Goal: Task Accomplishment & Management: Use online tool/utility

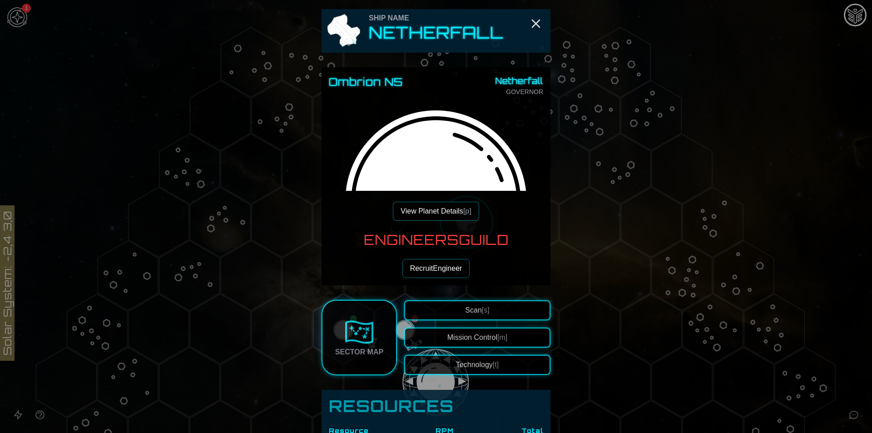
scroll to position [225, 0]
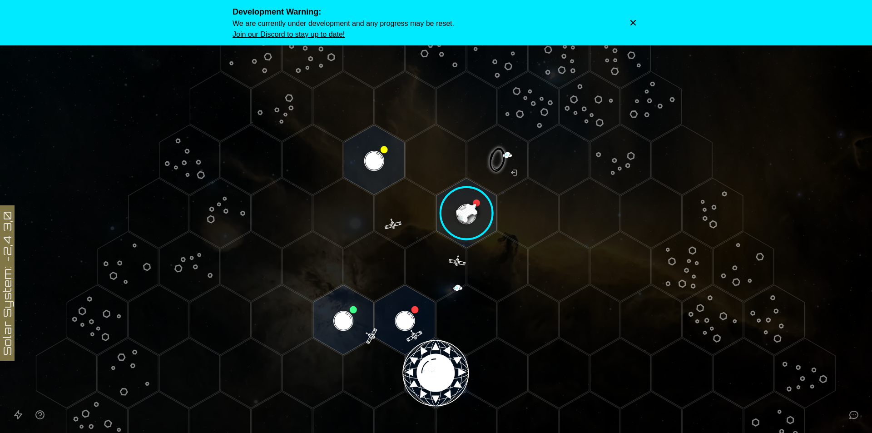
scroll to position [7, 0]
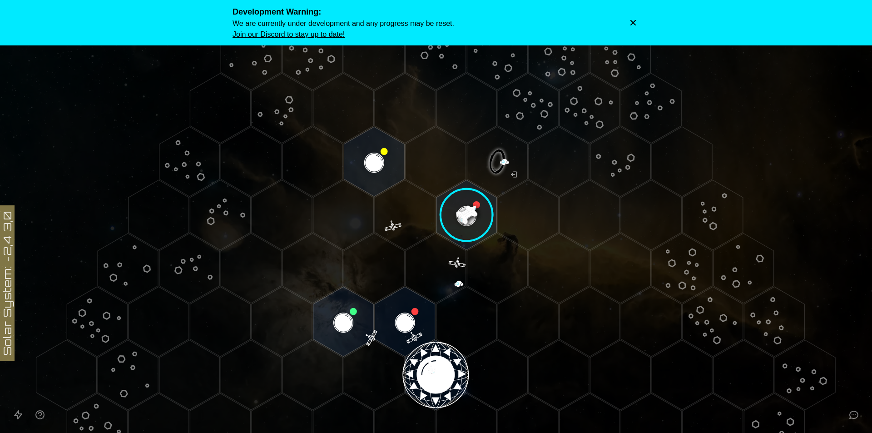
click at [468, 197] on image at bounding box center [466, 214] width 71 height 71
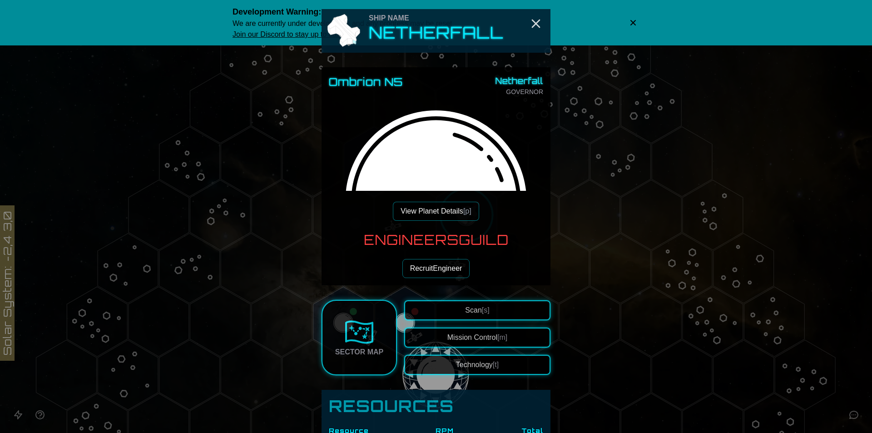
click at [448, 215] on button "View Planet Details [p]" at bounding box center [436, 211] width 86 height 19
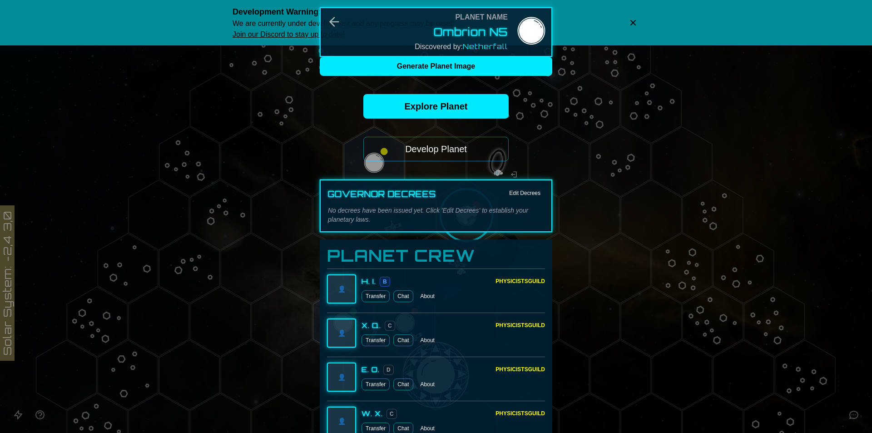
click at [420, 143] on button "Develop Planet" at bounding box center [435, 149] width 145 height 25
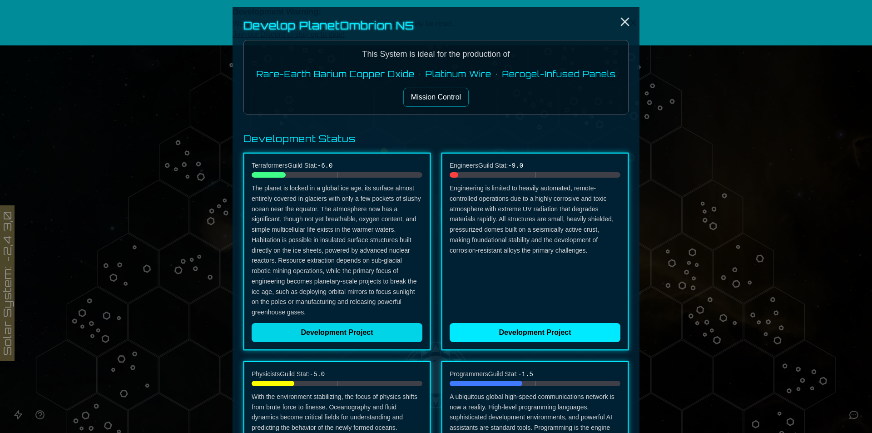
click at [344, 334] on button "Development Project" at bounding box center [337, 332] width 171 height 19
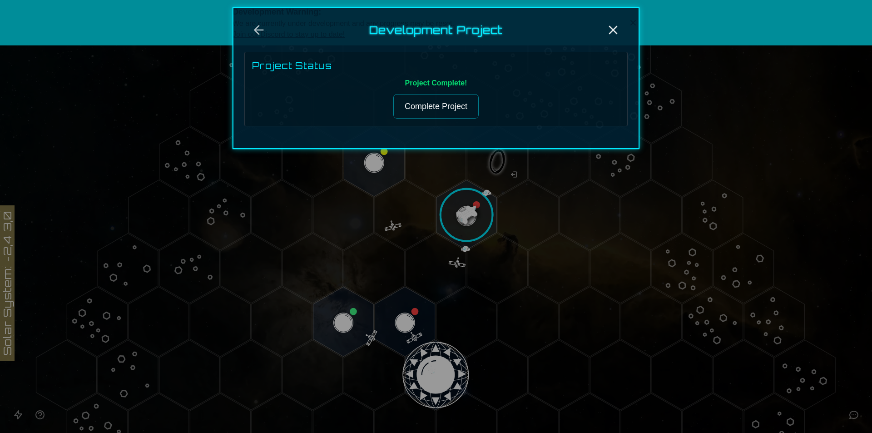
click at [449, 123] on div "Project Status Project Complete! Complete Project" at bounding box center [435, 89] width 383 height 74
click at [442, 108] on button "Complete Project" at bounding box center [435, 106] width 85 height 25
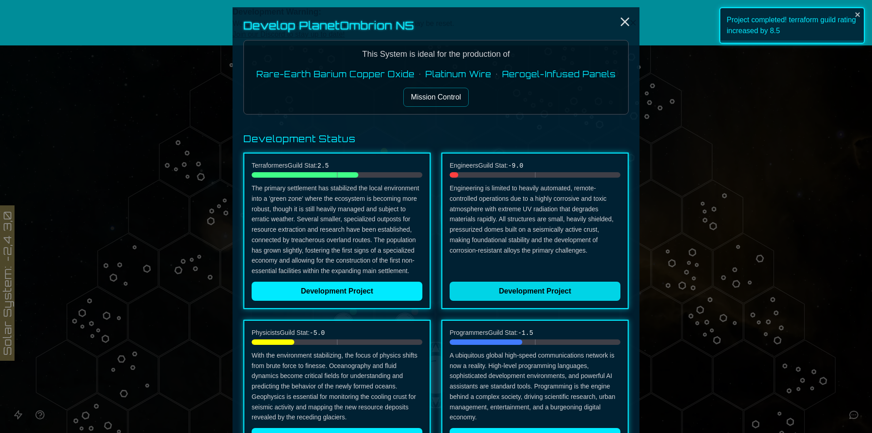
click at [523, 289] on button "Development Project" at bounding box center [534, 290] width 171 height 19
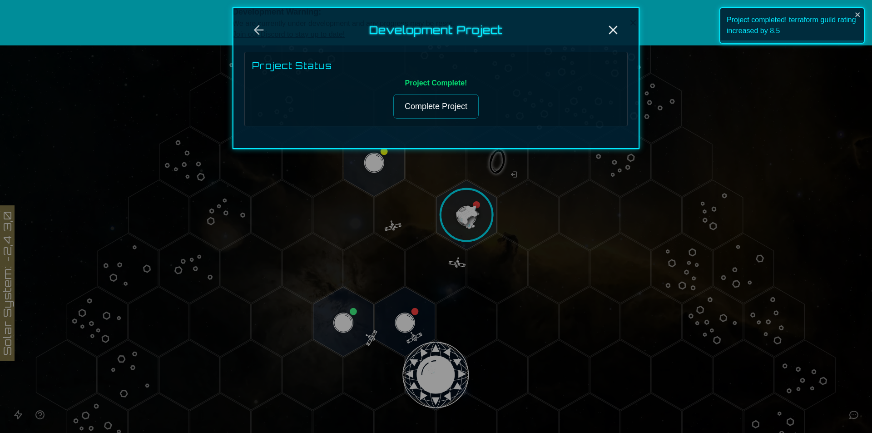
click at [427, 110] on button "Complete Project" at bounding box center [435, 106] width 85 height 25
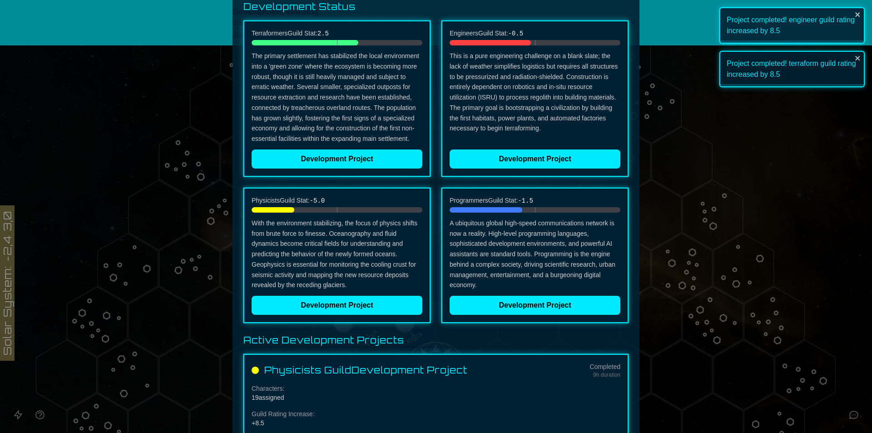
scroll to position [136, 0]
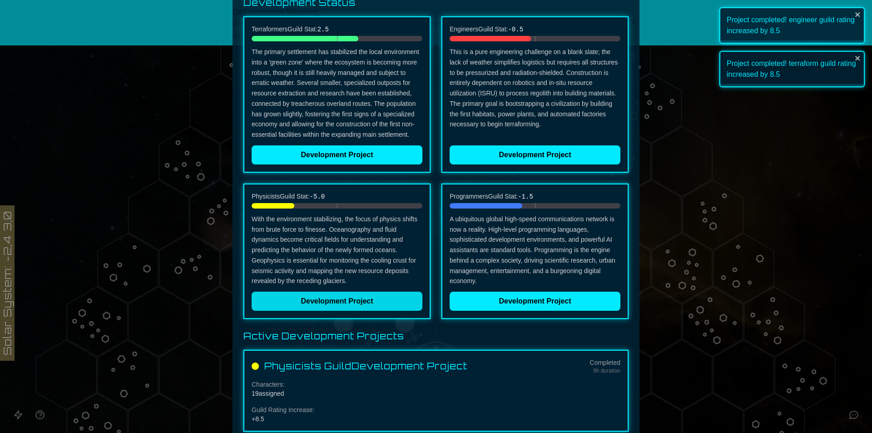
click at [321, 303] on button "Development Project" at bounding box center [337, 300] width 171 height 19
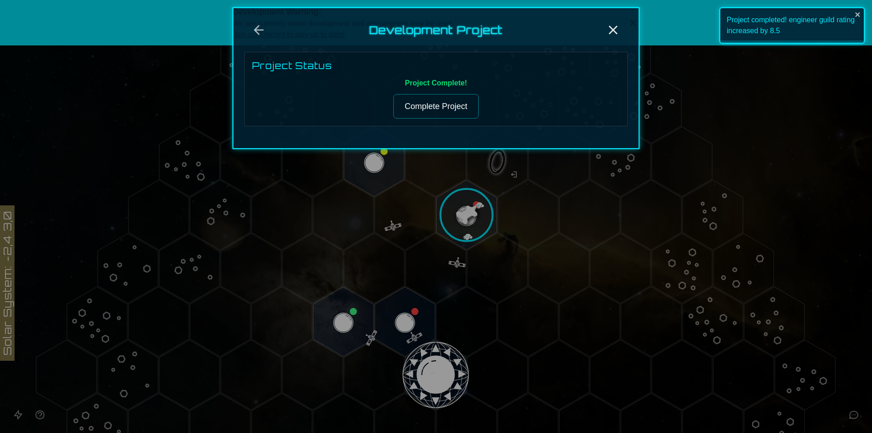
click at [410, 101] on button "Complete Project" at bounding box center [435, 106] width 85 height 25
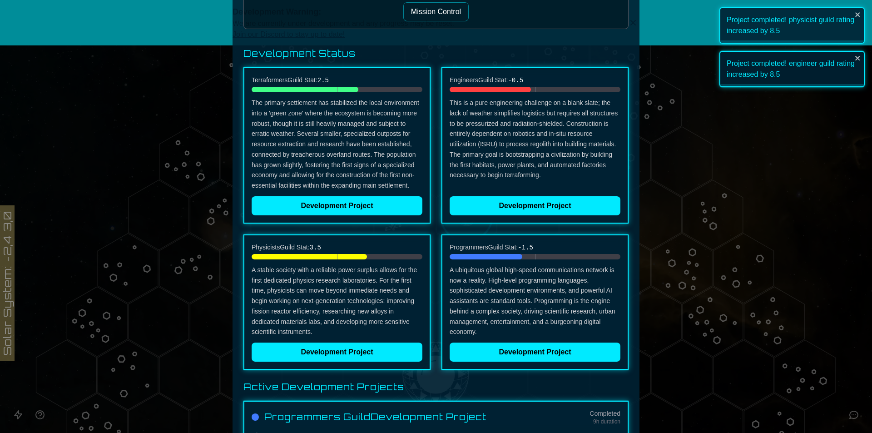
scroll to position [153, 0]
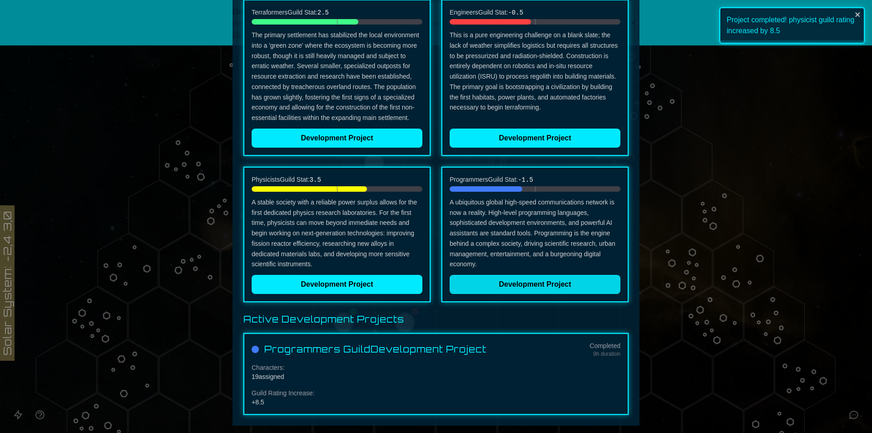
click at [523, 279] on button "Development Project" at bounding box center [534, 284] width 171 height 19
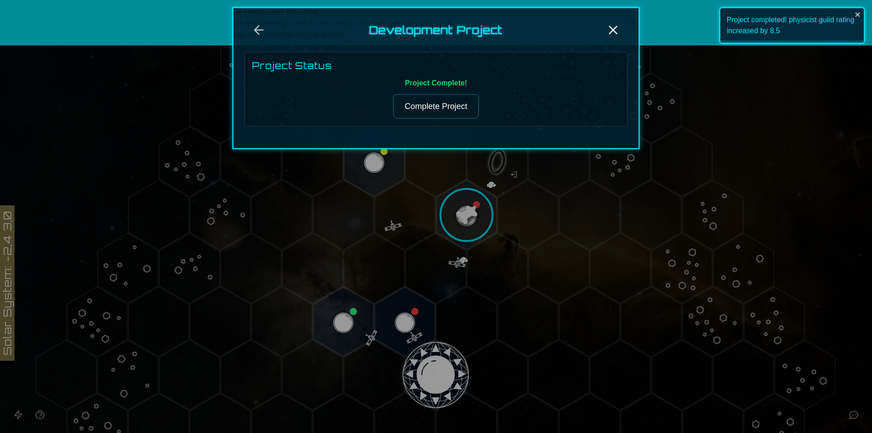
click at [406, 104] on button "Complete Project" at bounding box center [435, 106] width 85 height 25
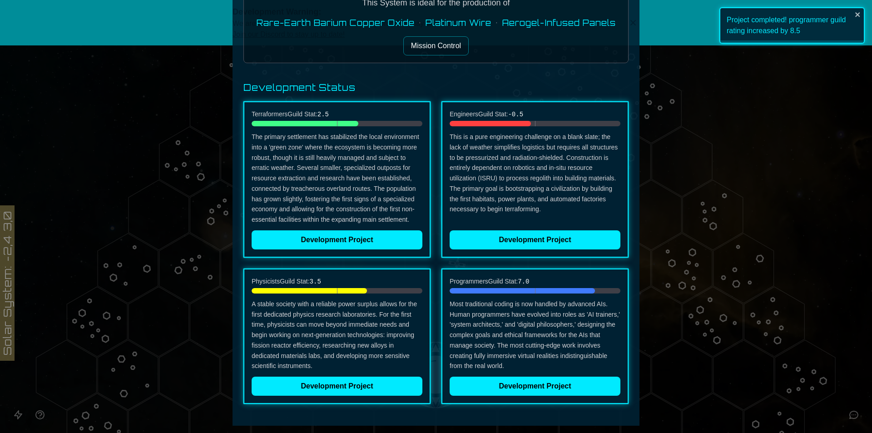
scroll to position [0, 0]
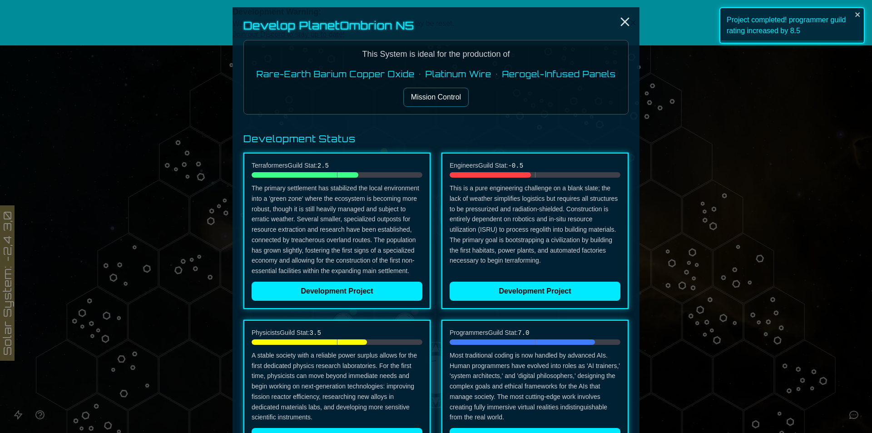
click at [418, 88] on button "Mission Control" at bounding box center [435, 97] width 65 height 19
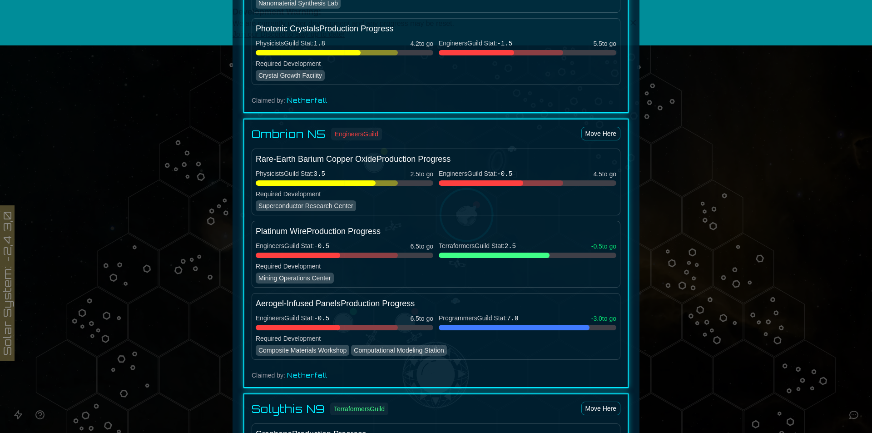
scroll to position [772, 0]
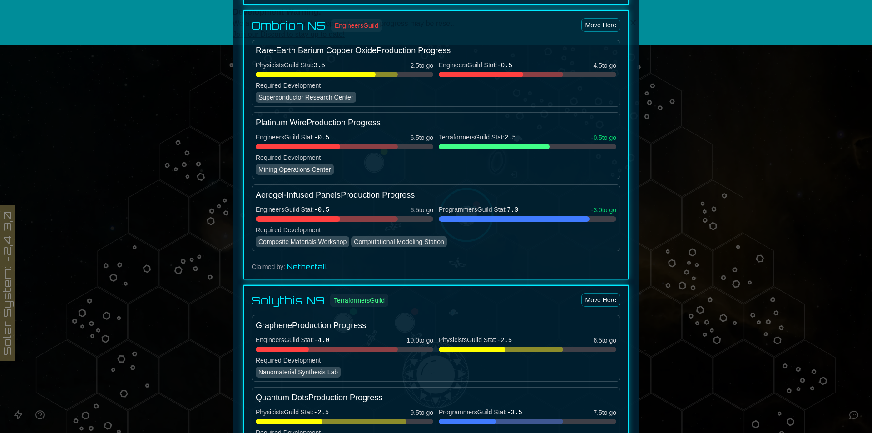
click at [766, 181] on div at bounding box center [436, 216] width 872 height 433
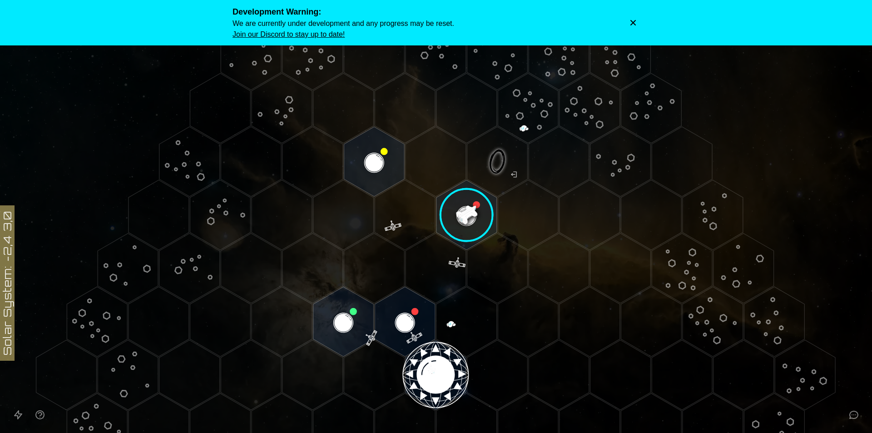
click at [471, 217] on image at bounding box center [466, 214] width 71 height 71
click at [469, 218] on image at bounding box center [466, 214] width 71 height 71
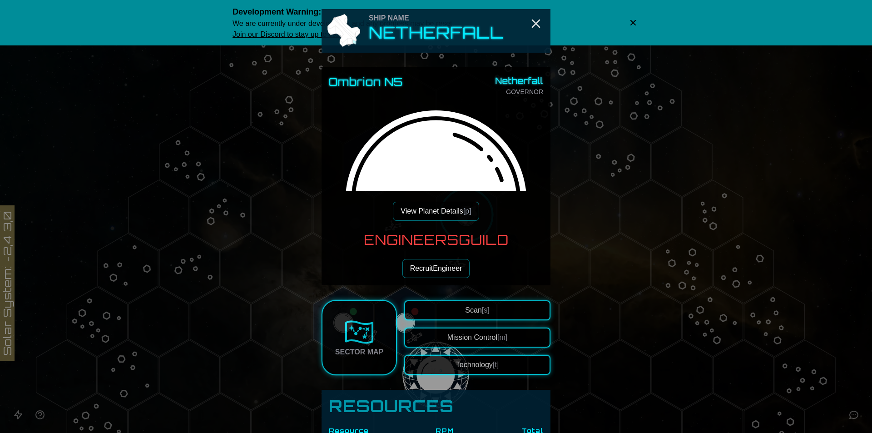
drag, startPoint x: 456, startPoint y: 218, endPoint x: 440, endPoint y: 217, distance: 16.4
click at [440, 217] on button "View Planet Details [p]" at bounding box center [436, 211] width 86 height 19
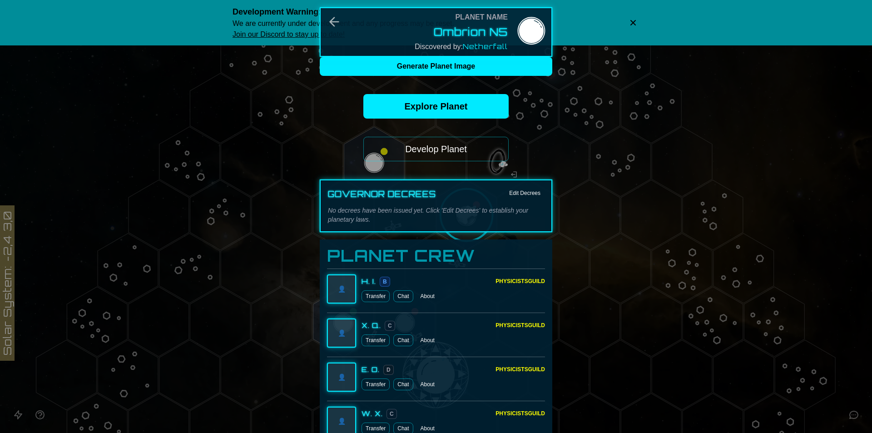
click at [471, 144] on button "Develop Planet" at bounding box center [435, 149] width 145 height 25
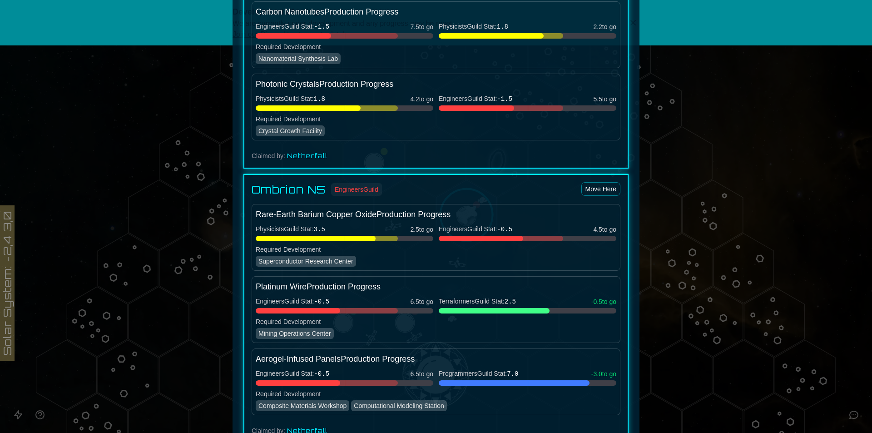
scroll to position [681, 0]
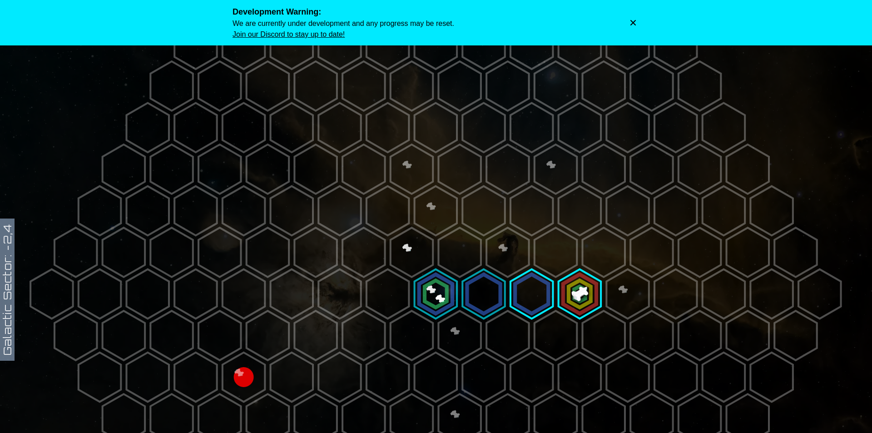
scroll to position [91, 0]
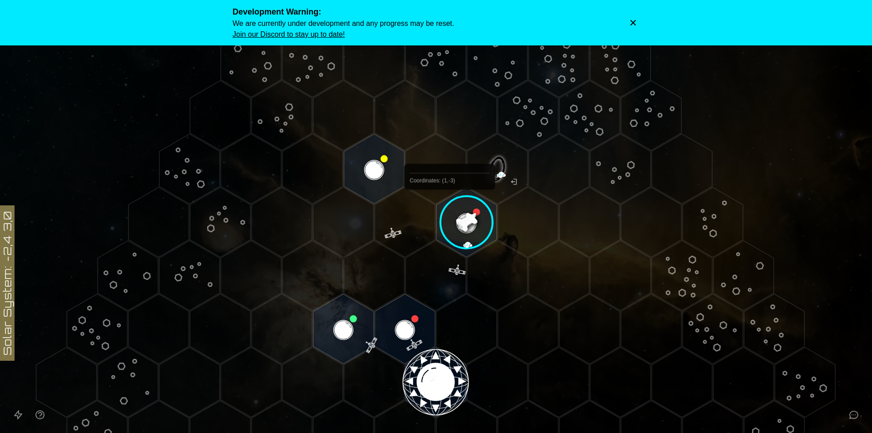
click at [469, 210] on image at bounding box center [466, 222] width 71 height 71
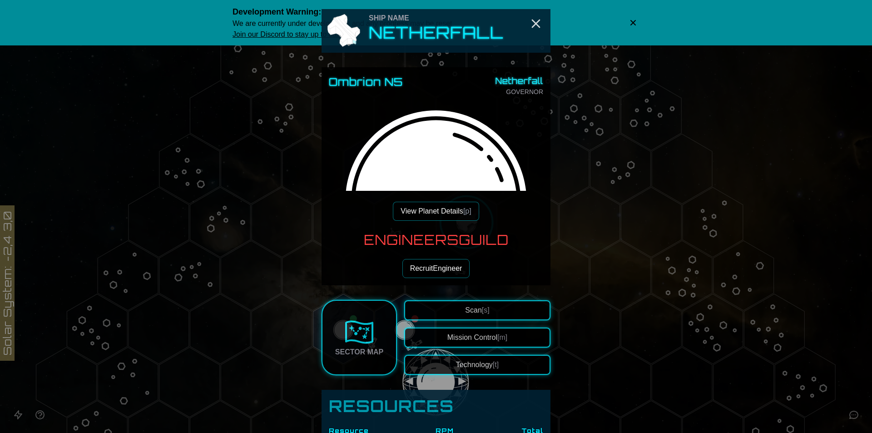
click at [438, 206] on button "View Planet Details [p]" at bounding box center [436, 211] width 86 height 19
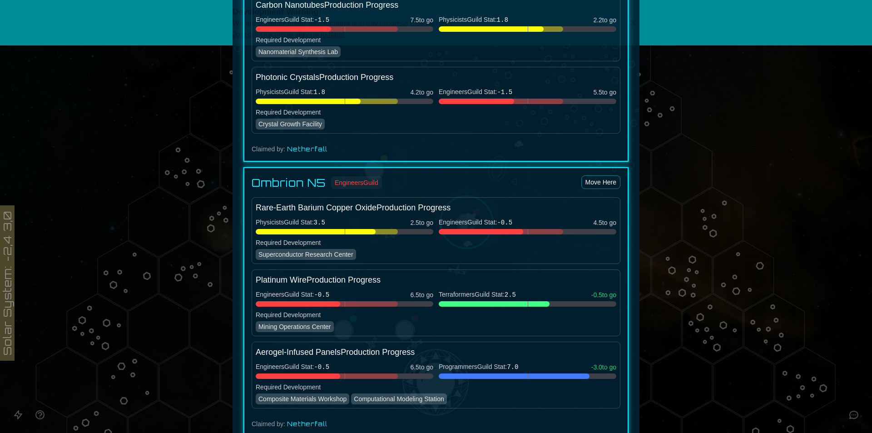
scroll to position [636, 0]
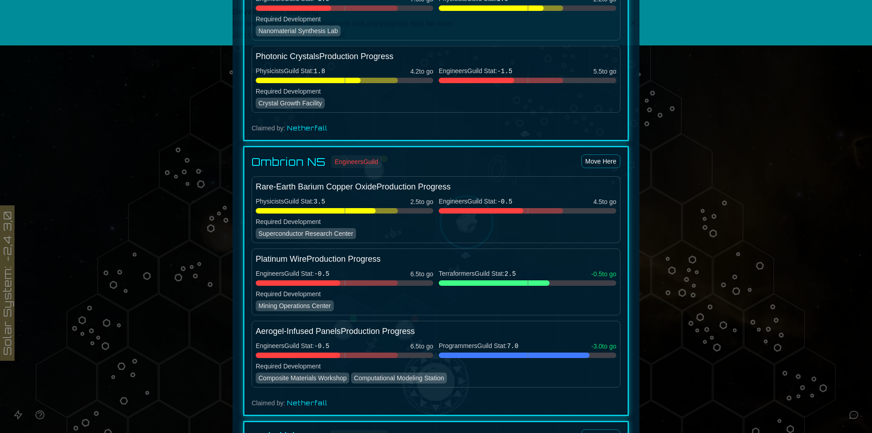
click at [704, 160] on div at bounding box center [436, 216] width 872 height 433
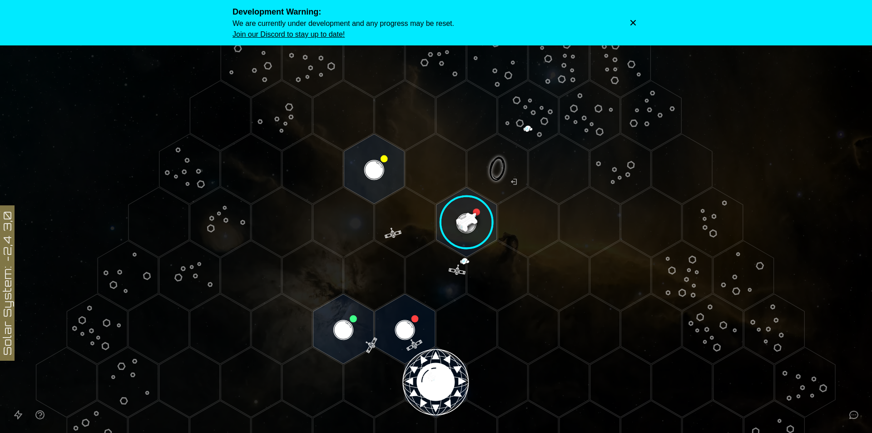
click at [456, 240] on image at bounding box center [466, 222] width 71 height 71
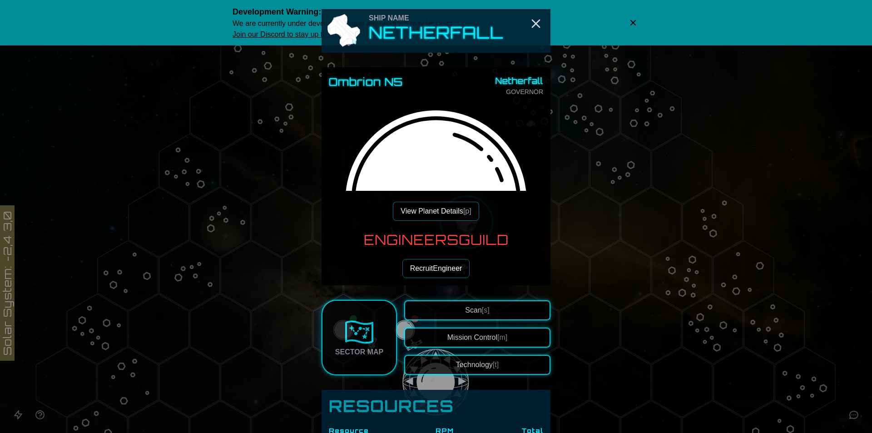
click at [445, 207] on button "View Planet Details [p]" at bounding box center [436, 211] width 86 height 19
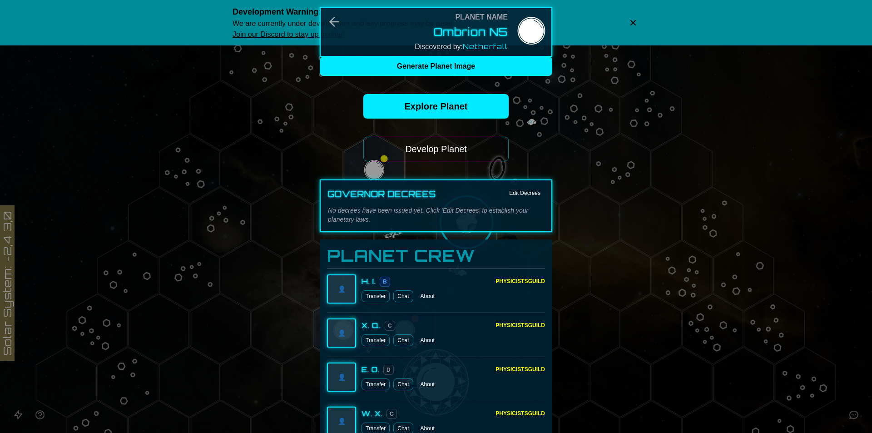
click at [454, 153] on button "Develop Planet" at bounding box center [435, 149] width 145 height 25
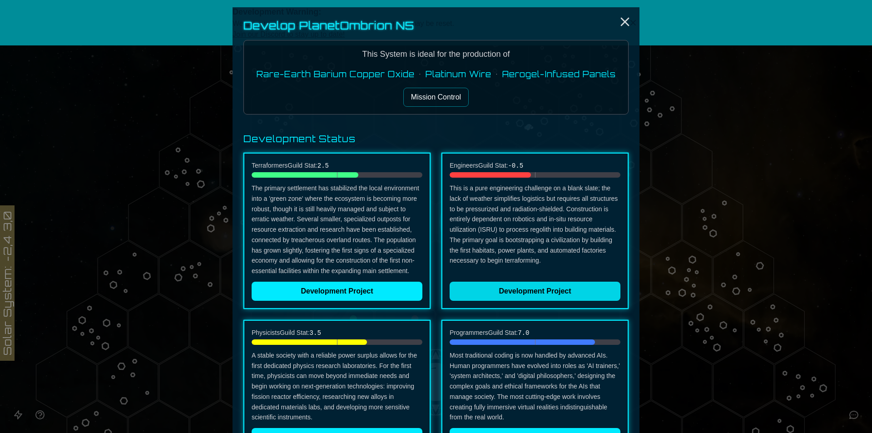
click at [538, 281] on button "Development Project" at bounding box center [534, 290] width 171 height 19
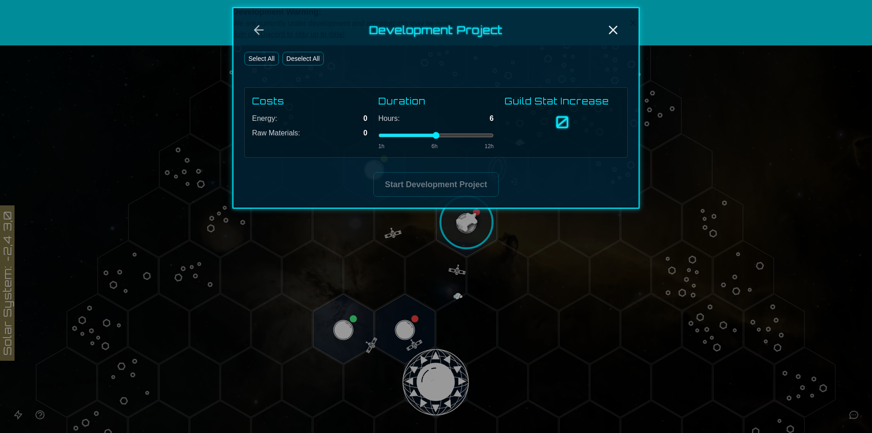
click at [274, 60] on button "Select All" at bounding box center [261, 59] width 35 height 14
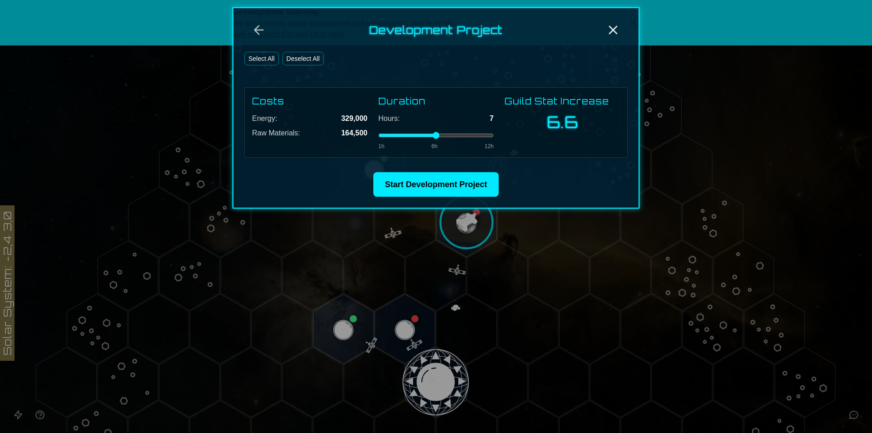
drag, startPoint x: 450, startPoint y: 137, endPoint x: 446, endPoint y: 135, distance: 4.9
type input "*"
click at [446, 135] on input "range" at bounding box center [435, 135] width 115 height 4
click at [447, 183] on button "Start Development Project" at bounding box center [435, 184] width 125 height 25
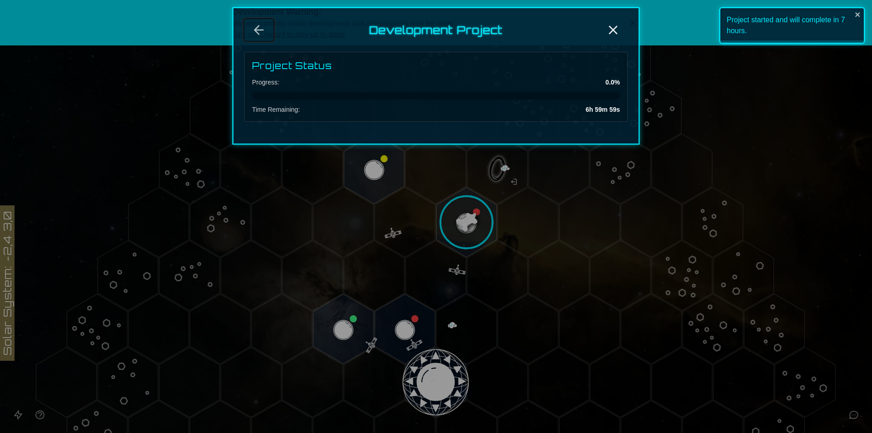
click at [269, 25] on button "Back" at bounding box center [258, 30] width 29 height 22
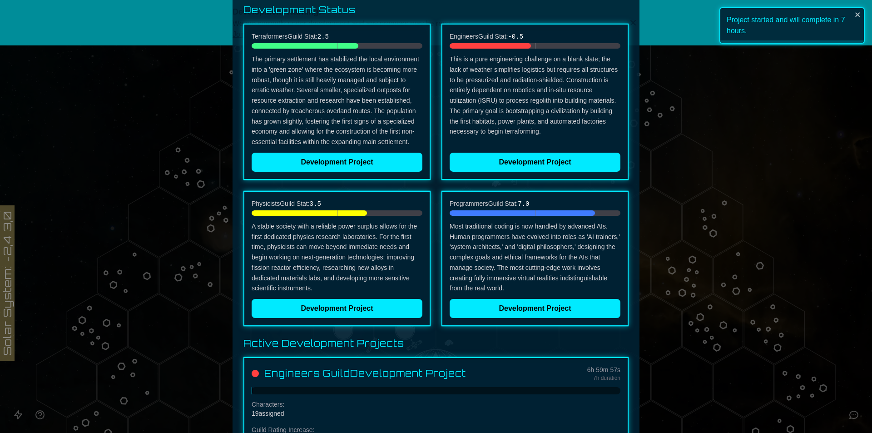
scroll to position [166, 0]
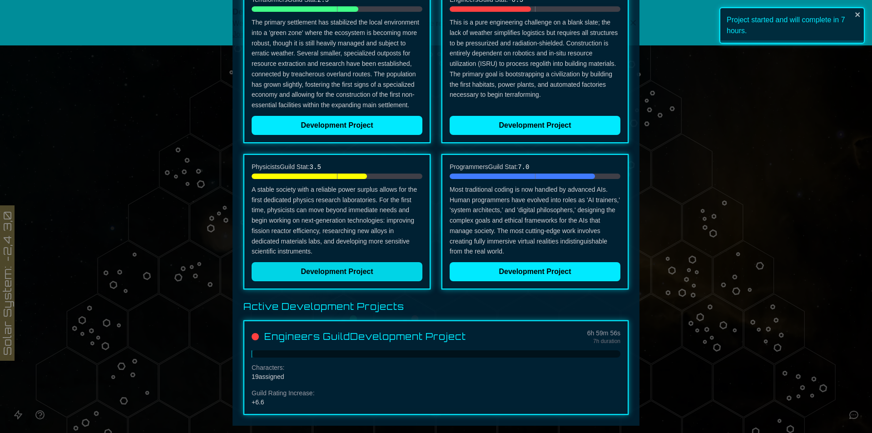
click at [364, 269] on button "Development Project" at bounding box center [337, 271] width 171 height 19
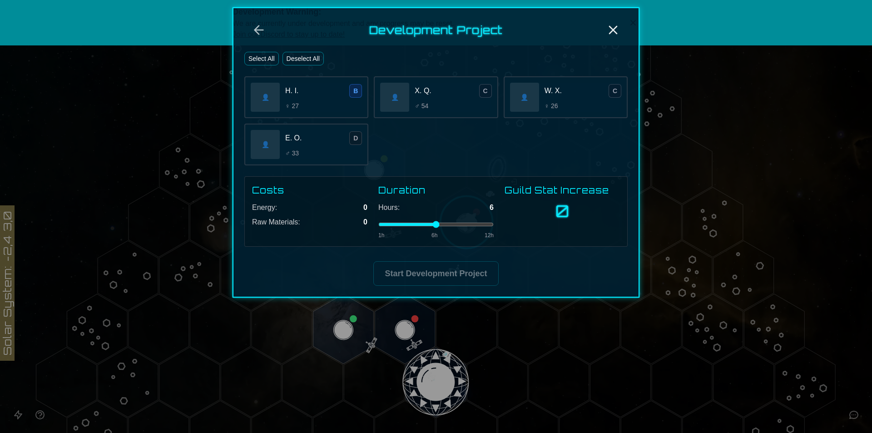
click at [272, 59] on button "Select All" at bounding box center [261, 59] width 35 height 14
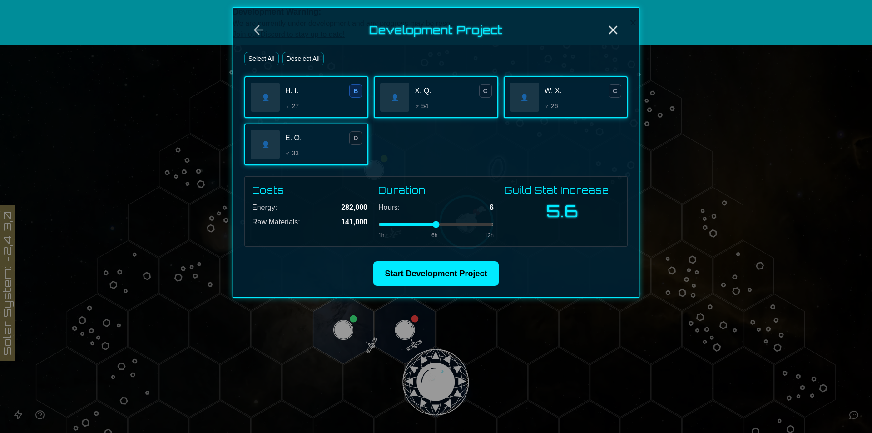
click at [457, 219] on div "Hours: 6 1h 6h 12h" at bounding box center [435, 220] width 115 height 37
drag, startPoint x: 457, startPoint y: 219, endPoint x: 458, endPoint y: 226, distance: 6.9
click at [458, 225] on div "Hours: 6 1h 6h 12h" at bounding box center [435, 220] width 115 height 37
drag, startPoint x: 458, startPoint y: 226, endPoint x: 394, endPoint y: 221, distance: 63.8
type input "*"
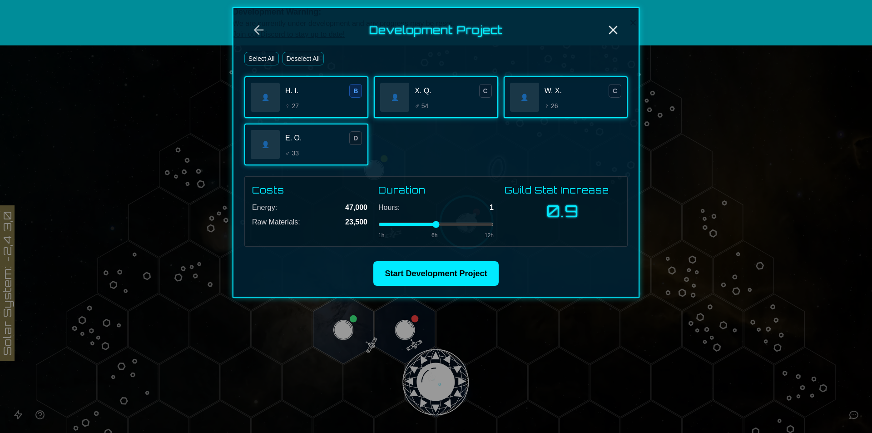
click at [394, 222] on input "range" at bounding box center [435, 224] width 115 height 4
click at [620, 28] on button "Close" at bounding box center [612, 30] width 29 height 22
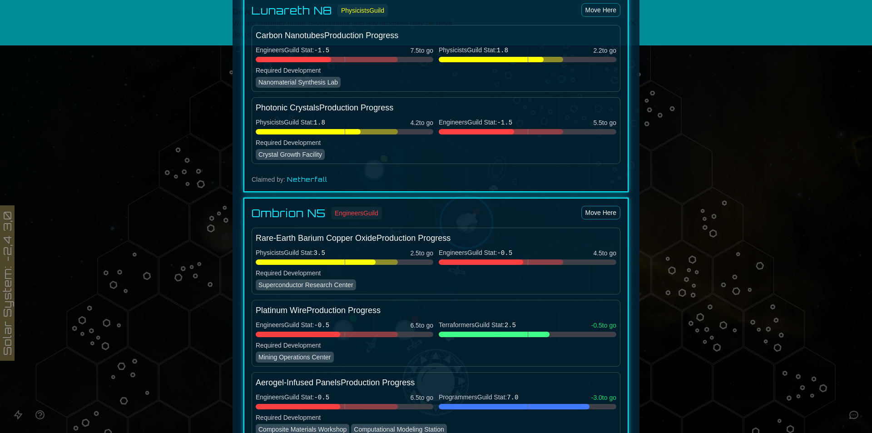
scroll to position [590, 0]
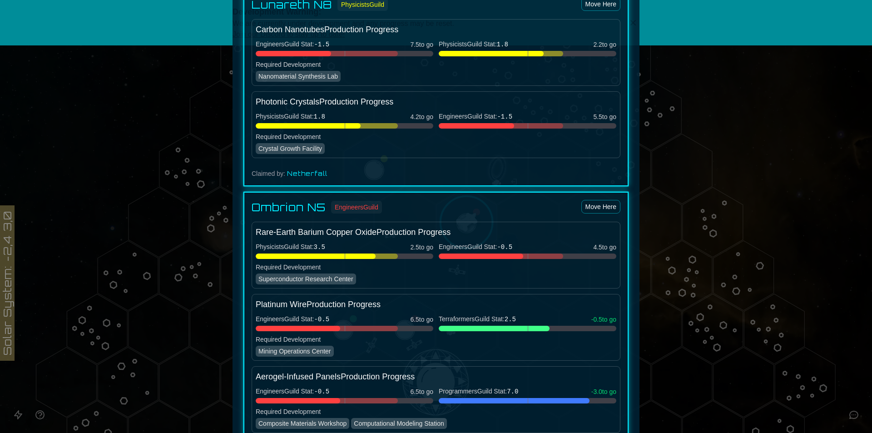
click at [798, 177] on div at bounding box center [436, 216] width 872 height 433
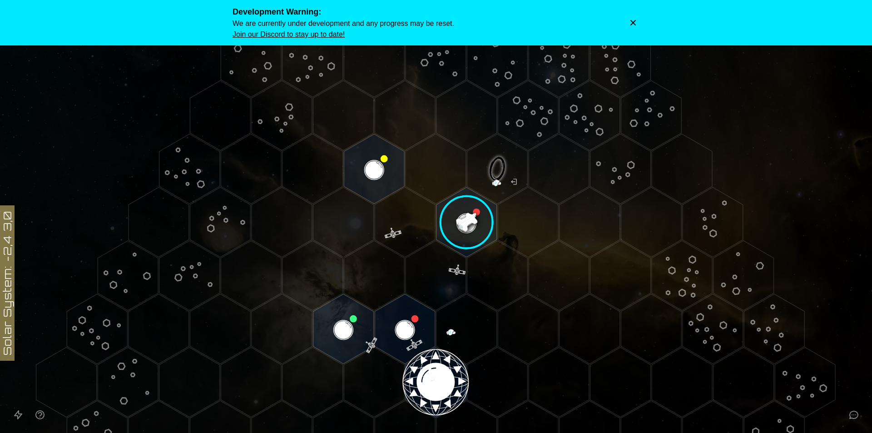
click at [458, 222] on image at bounding box center [466, 222] width 71 height 71
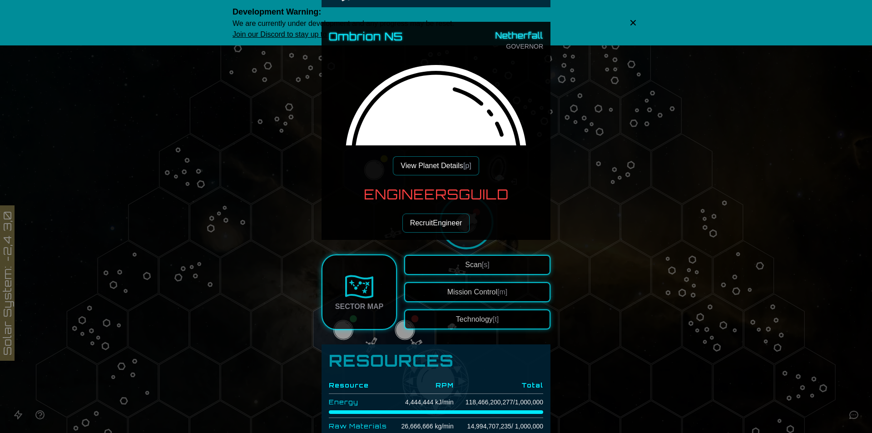
scroll to position [91, 0]
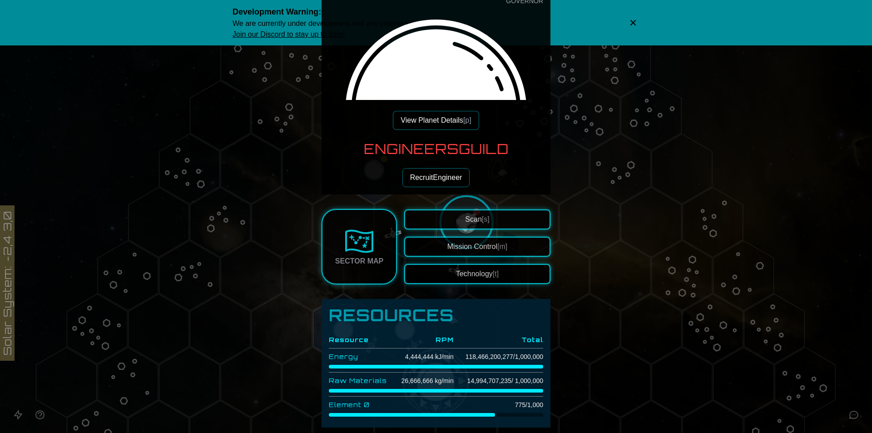
click at [431, 120] on button "View Planet Details [p]" at bounding box center [436, 120] width 86 height 19
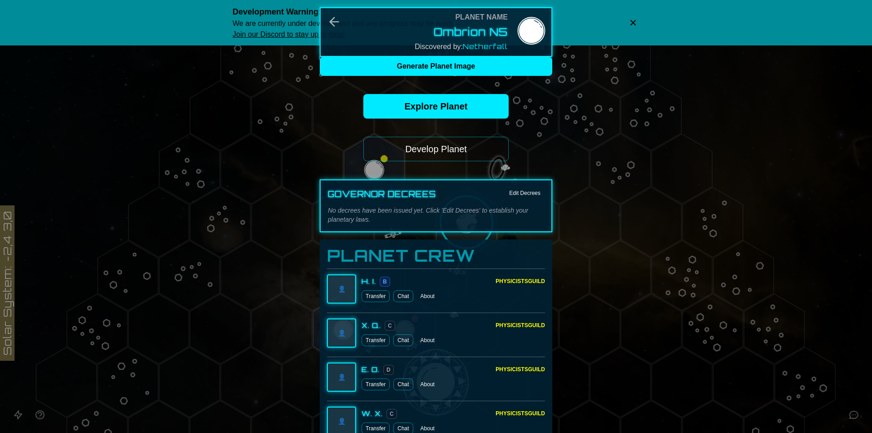
click at [415, 143] on button "Develop Planet" at bounding box center [435, 149] width 145 height 25
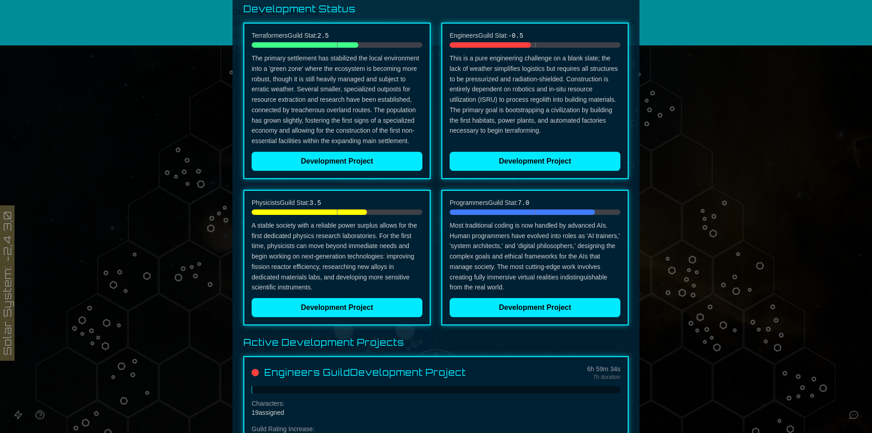
scroll to position [136, 0]
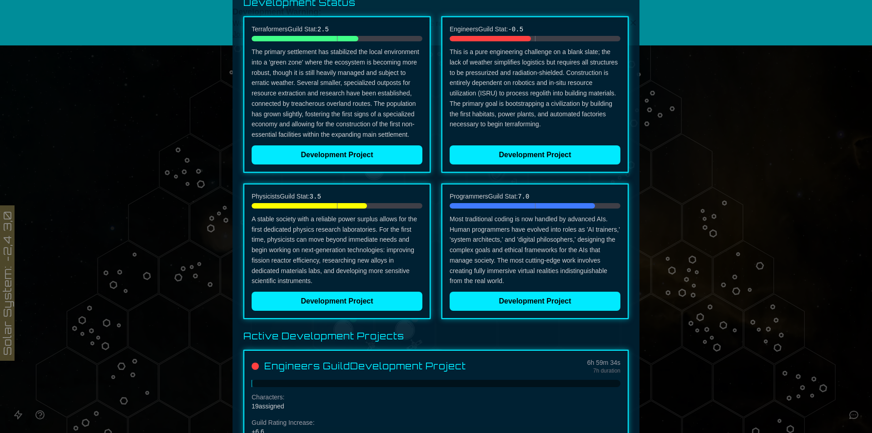
click at [352, 283] on p "A stable society with a reliable power surplus allows for the first dedicated p…" at bounding box center [337, 250] width 171 height 72
click at [351, 290] on div "Physicists Guild Stat: 3.5 A stable society with a reliable power surplus allow…" at bounding box center [336, 250] width 187 height 135
click at [353, 298] on button "Development Project" at bounding box center [337, 300] width 171 height 19
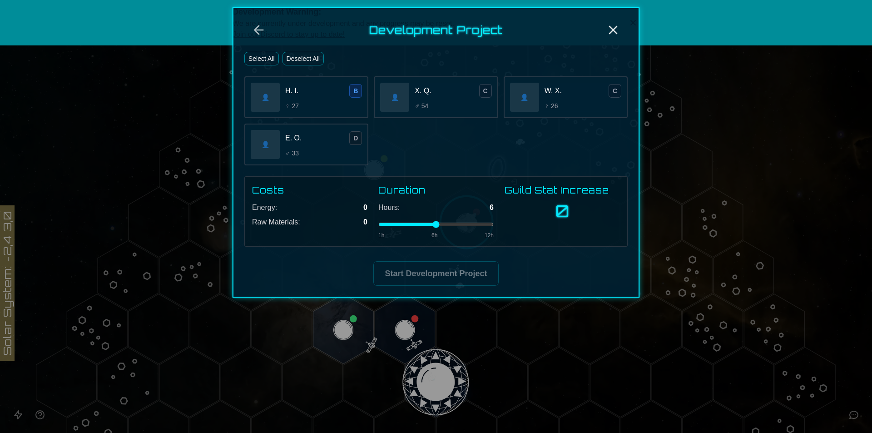
click at [267, 54] on button "Select All" at bounding box center [261, 59] width 35 height 14
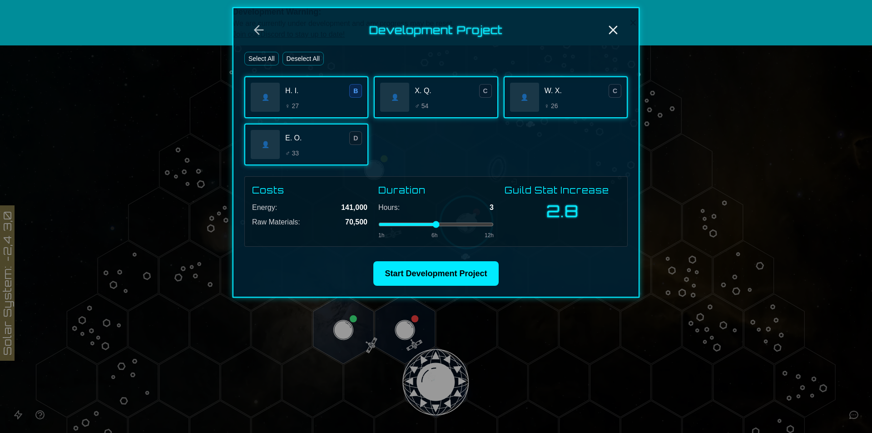
drag, startPoint x: 434, startPoint y: 223, endPoint x: 405, endPoint y: 219, distance: 29.8
type input "*"
click at [405, 222] on input "range" at bounding box center [435, 224] width 115 height 4
click at [400, 268] on button "Start Development Project" at bounding box center [435, 273] width 125 height 25
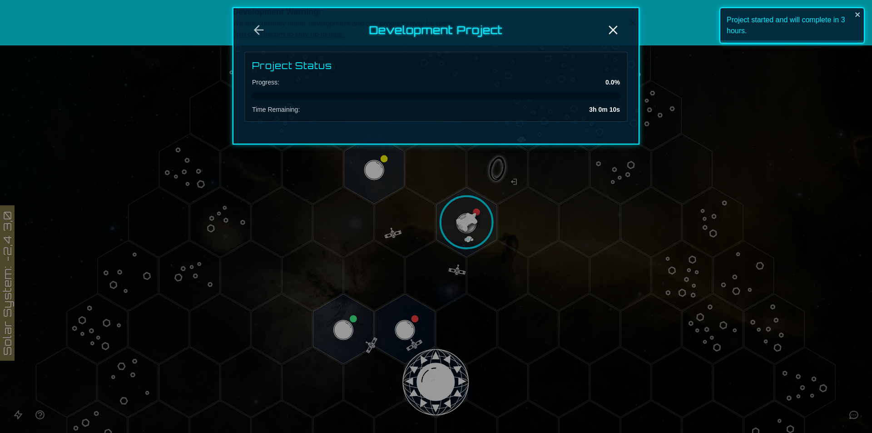
click at [465, 211] on div at bounding box center [436, 216] width 872 height 433
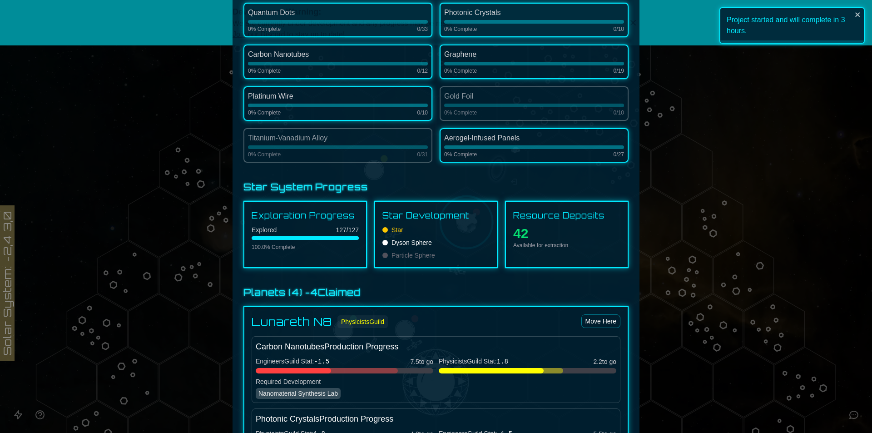
scroll to position [363, 0]
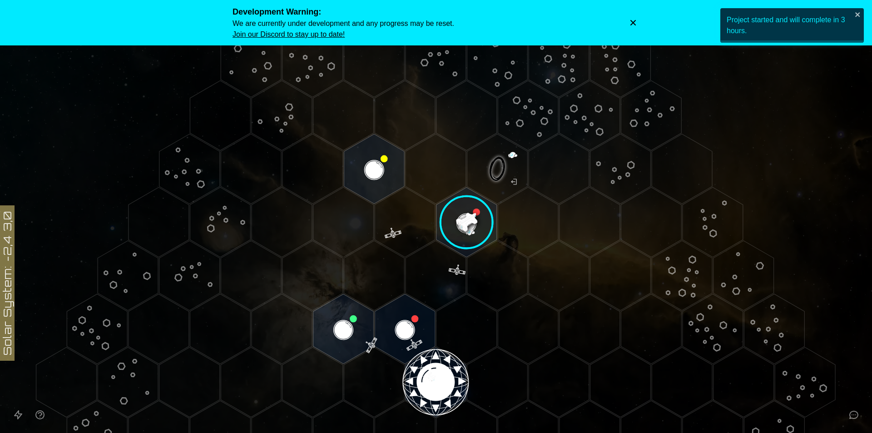
click at [466, 212] on image at bounding box center [466, 222] width 71 height 71
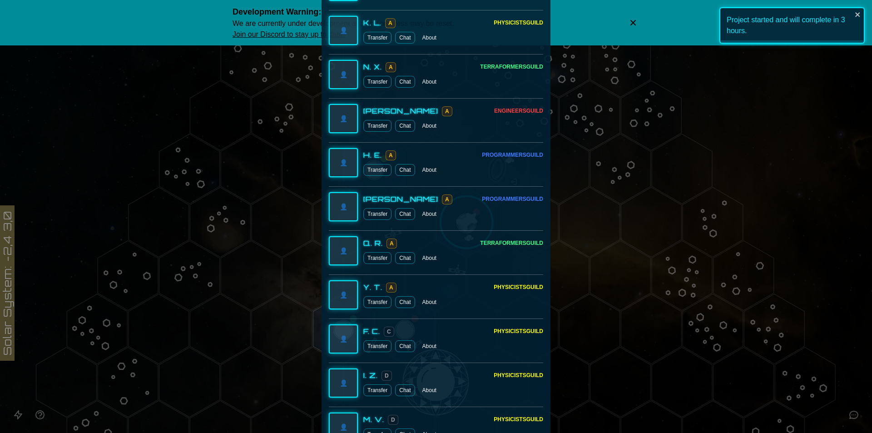
scroll to position [681, 0]
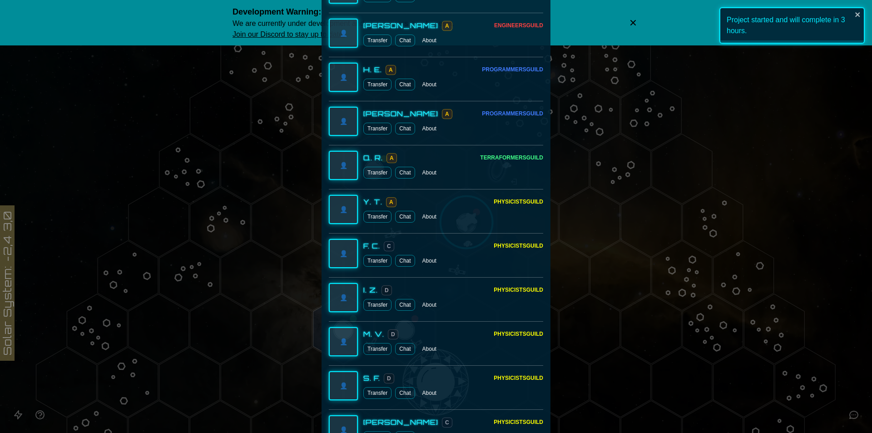
click at [677, 17] on div at bounding box center [436, 216] width 872 height 433
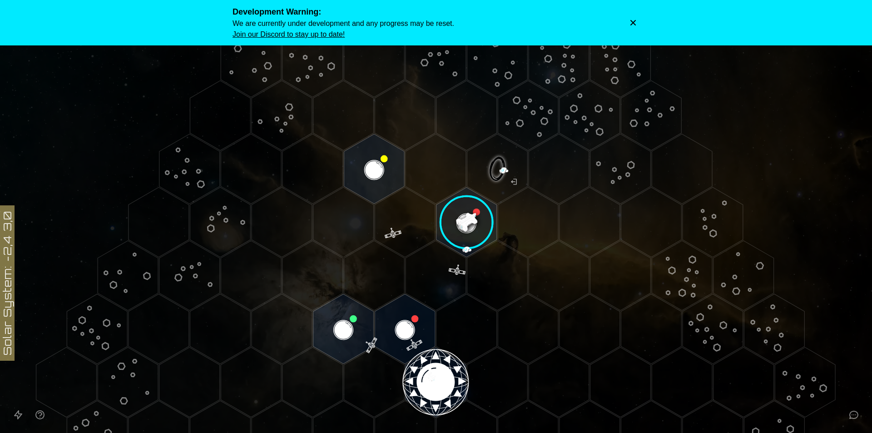
click at [632, 25] on icon "Dismiss warning" at bounding box center [632, 22] width 9 height 9
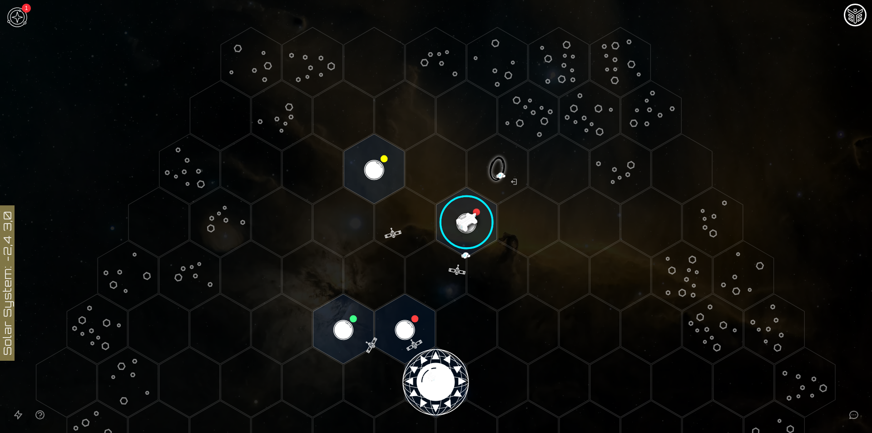
click at [459, 212] on image at bounding box center [466, 222] width 71 height 71
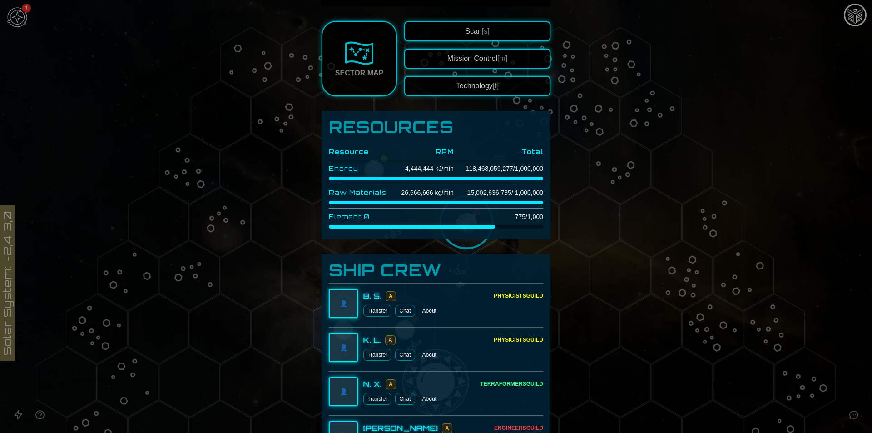
scroll to position [272, 0]
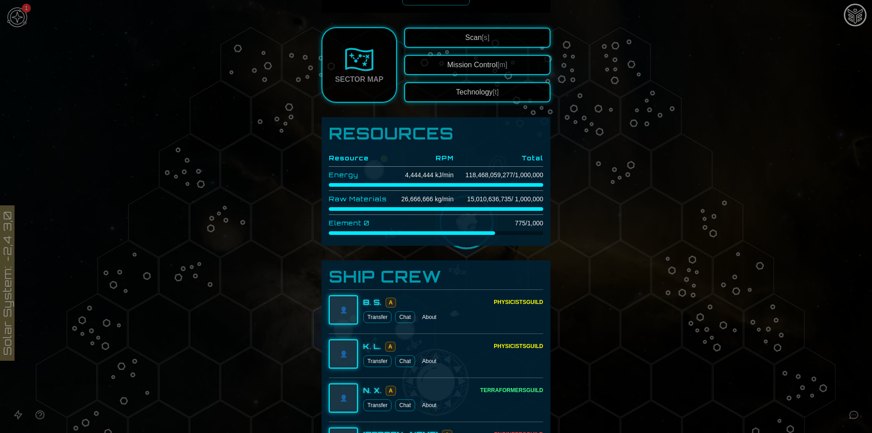
click at [465, 176] on td "118,468,059,277 / 1,000,000" at bounding box center [498, 175] width 89 height 17
